Goal: Task Accomplishment & Management: Use online tool/utility

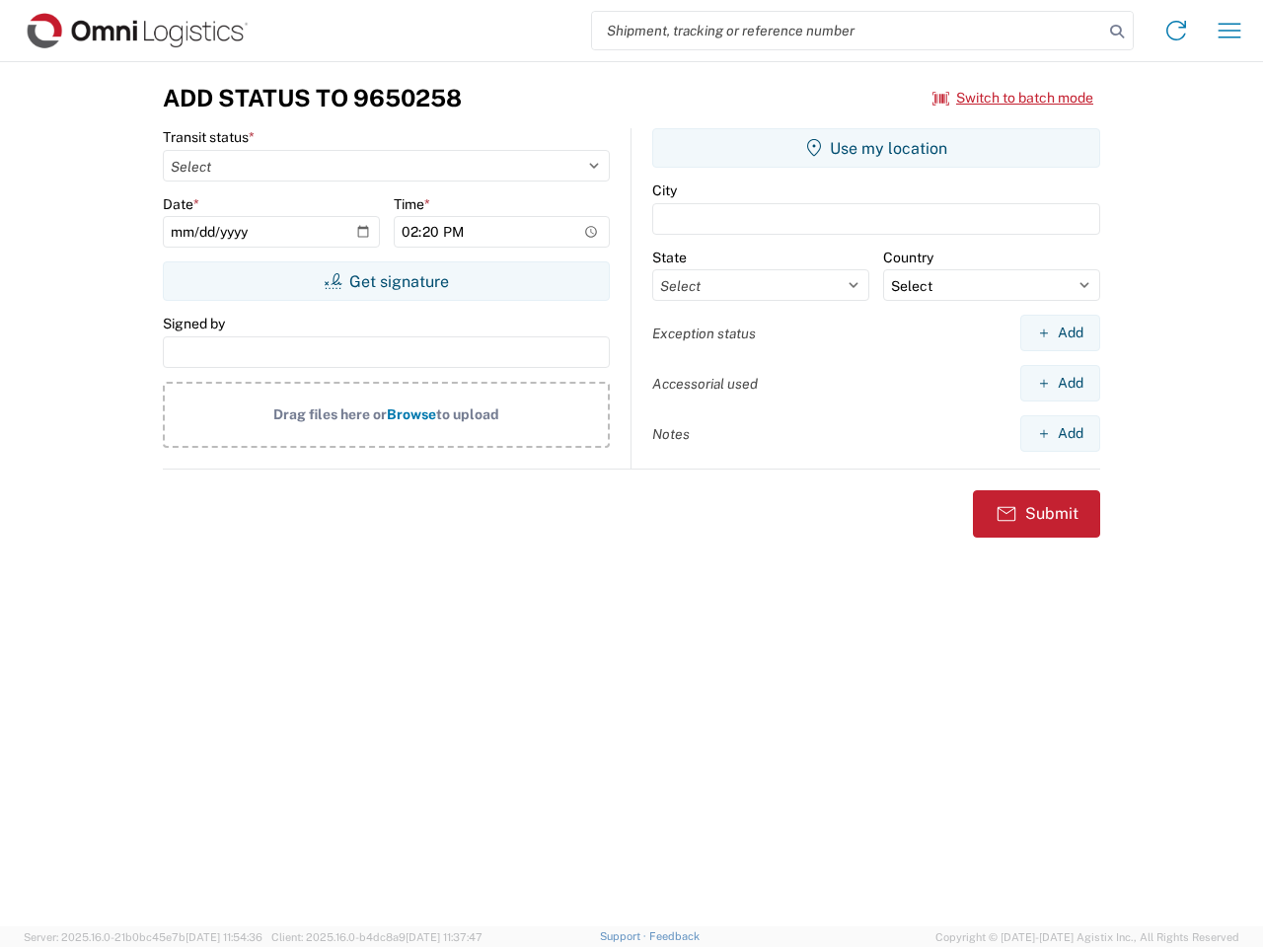
click at [848, 31] on input "search" at bounding box center [847, 30] width 511 height 37
click at [1117, 32] on icon at bounding box center [1117, 32] width 28 height 28
click at [1176, 31] on icon at bounding box center [1176, 31] width 32 height 32
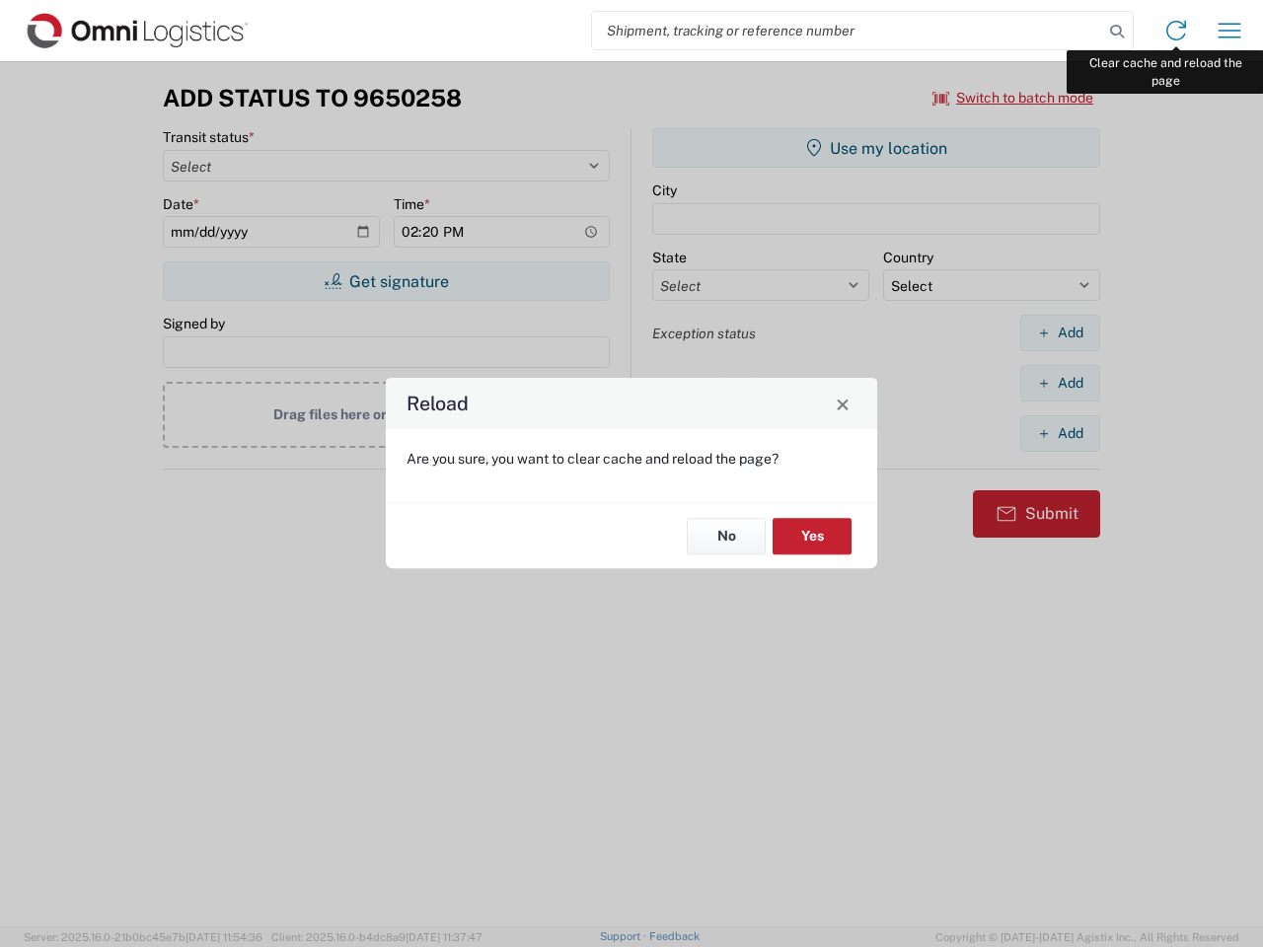
click at [1229, 31] on div "Reload Are you sure, you want to clear cache and reload the page? No Yes" at bounding box center [631, 473] width 1263 height 947
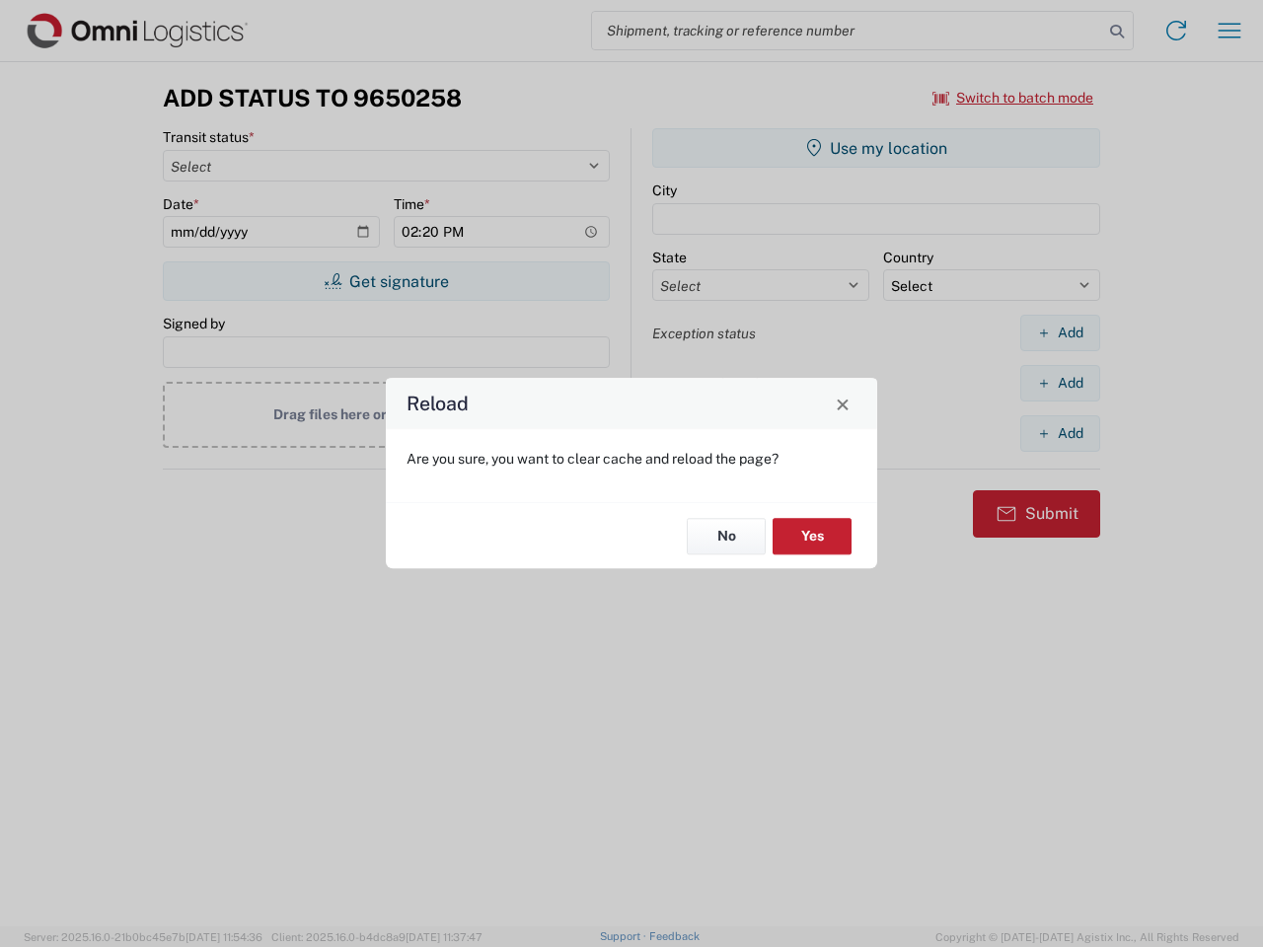
click at [1013, 98] on div "Reload Are you sure, you want to clear cache and reload the page? No Yes" at bounding box center [631, 473] width 1263 height 947
click at [386, 281] on div "Reload Are you sure, you want to clear cache and reload the page? No Yes" at bounding box center [631, 473] width 1263 height 947
click at [876, 148] on div "Reload Are you sure, you want to clear cache and reload the page? No Yes" at bounding box center [631, 473] width 1263 height 947
click at [1060, 333] on div "Reload Are you sure, you want to clear cache and reload the page? No Yes" at bounding box center [631, 473] width 1263 height 947
click at [1060, 383] on div "Reload Are you sure, you want to clear cache and reload the page? No Yes" at bounding box center [631, 473] width 1263 height 947
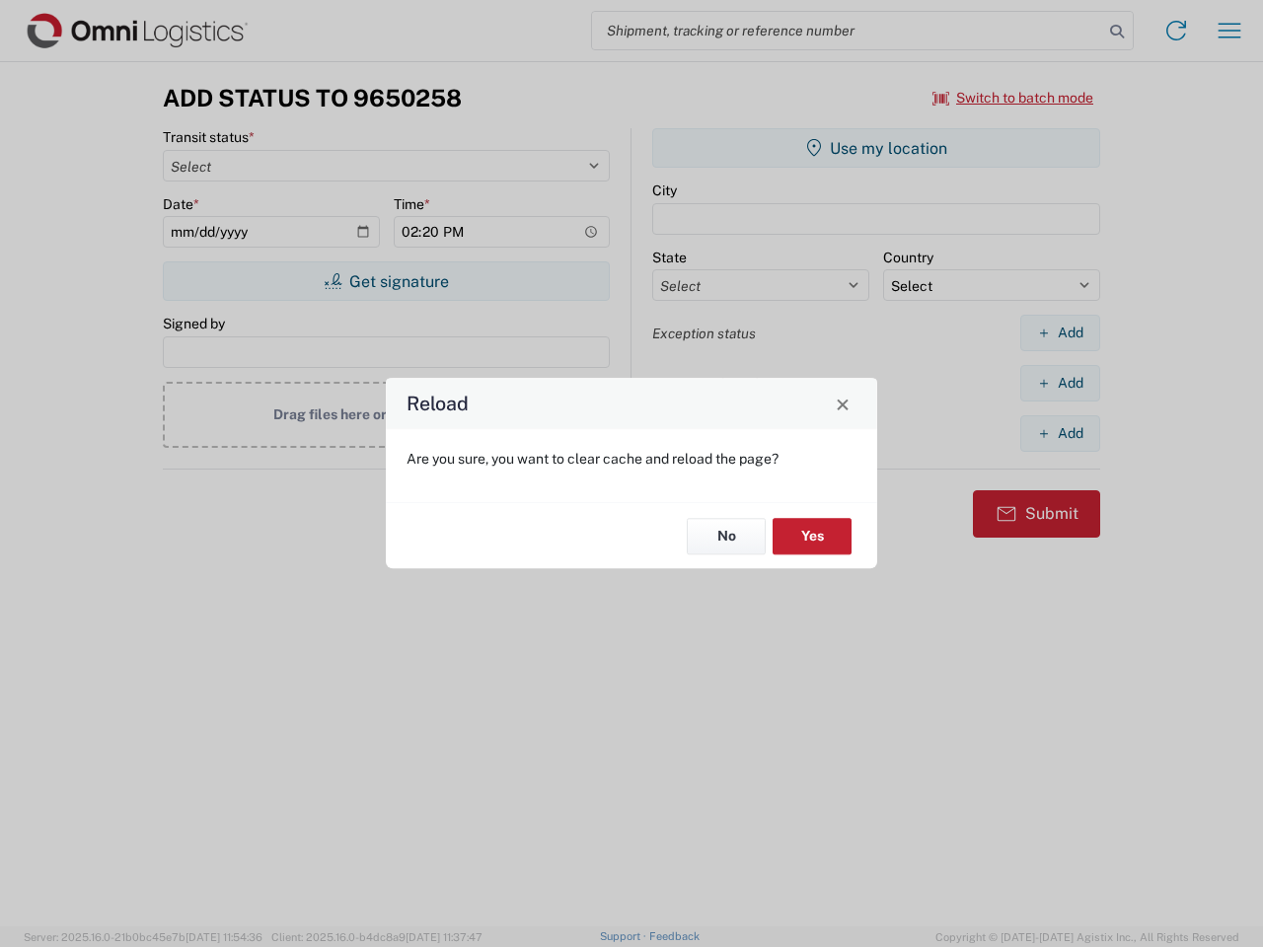
click at [1060, 433] on div "Reload Are you sure, you want to clear cache and reload the page? No Yes" at bounding box center [631, 473] width 1263 height 947
